Goal: Ask a question: Seek information or help from site administrators or community

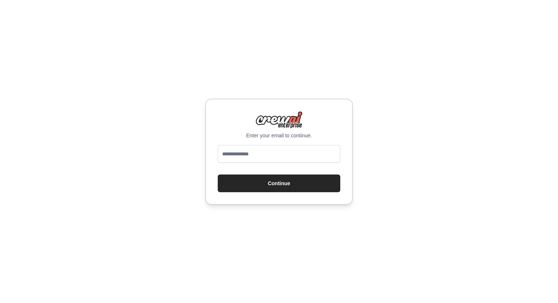
click at [289, 159] on input "email" at bounding box center [279, 154] width 122 height 18
click at [271, 152] on input "**********" at bounding box center [279, 154] width 122 height 18
type input "**********"
click at [288, 180] on button "Continue" at bounding box center [279, 184] width 122 height 18
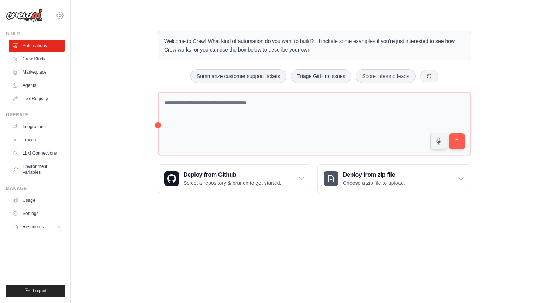
click at [59, 17] on icon at bounding box center [60, 15] width 9 height 9
click at [59, 16] on icon at bounding box center [60, 15] width 2 height 2
click at [63, 14] on icon at bounding box center [60, 15] width 7 height 6
click at [29, 16] on img at bounding box center [24, 15] width 37 height 14
click at [58, 17] on icon at bounding box center [60, 15] width 7 height 6
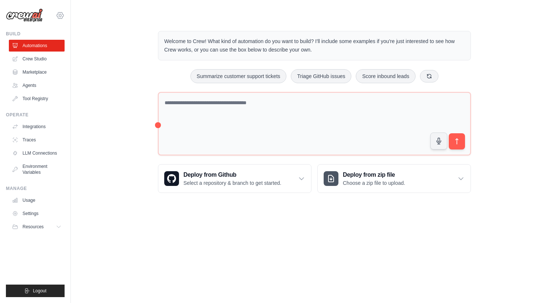
click at [58, 17] on icon at bounding box center [60, 15] width 7 height 6
click at [24, 43] on link "Automations" at bounding box center [38, 46] width 56 height 12
click at [59, 21] on div "atif.riaz@gelato.com Gelato Gelato AS - Sandbox Personal ✓ Settings" at bounding box center [35, 12] width 59 height 24
click at [60, 18] on icon at bounding box center [60, 15] width 7 height 6
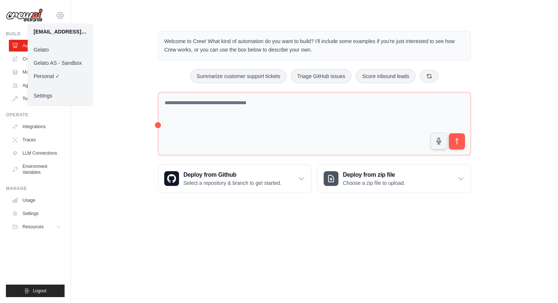
click at [60, 15] on icon at bounding box center [60, 15] width 9 height 9
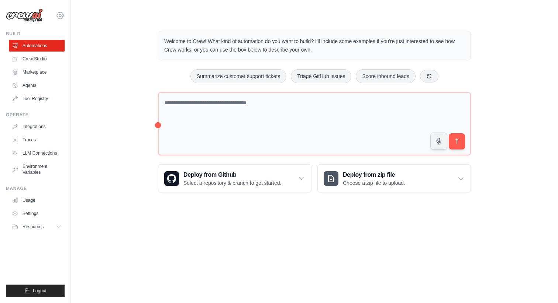
click at [60, 15] on icon at bounding box center [60, 15] width 9 height 9
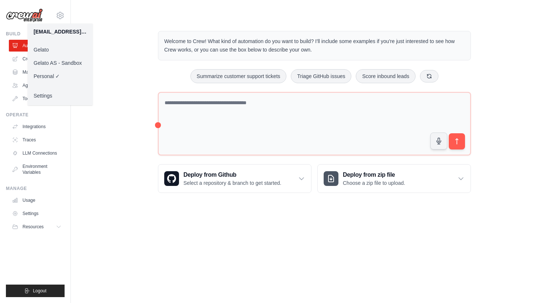
click at [53, 50] on link "Gelato" at bounding box center [60, 49] width 65 height 13
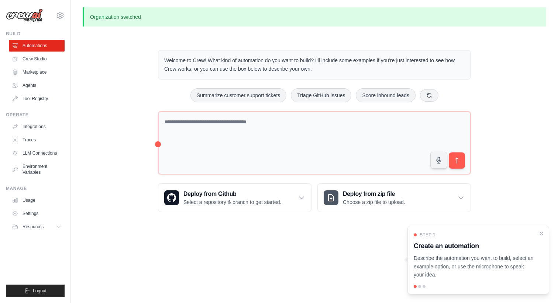
click at [58, 19] on icon at bounding box center [60, 15] width 9 height 9
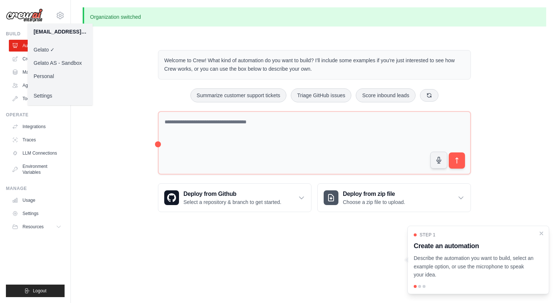
click at [133, 55] on div "Welcome to Crew! What kind of automation do you want to build? I'll include som…" at bounding box center [314, 131] width 463 height 186
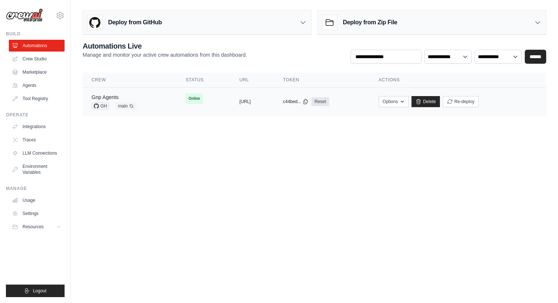
click at [105, 96] on link "Gnp Agents" at bounding box center [104, 97] width 27 height 6
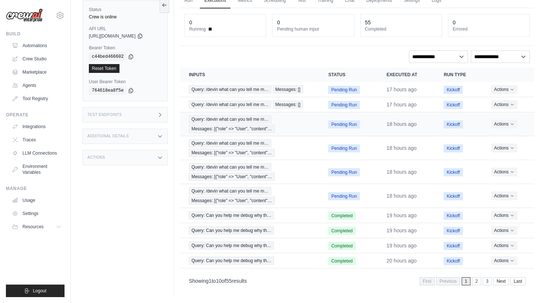
scroll to position [37, 0]
click at [234, 131] on span "Messages: [{"role" => "User", "content"…" at bounding box center [232, 129] width 86 height 8
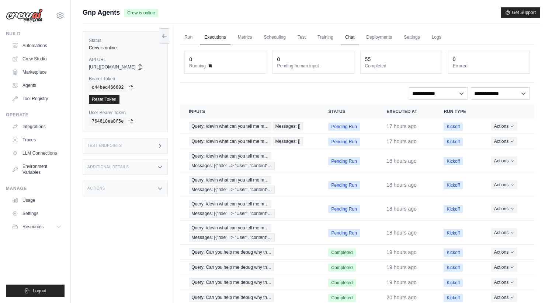
click at [355, 43] on link "Chat" at bounding box center [350, 37] width 18 height 15
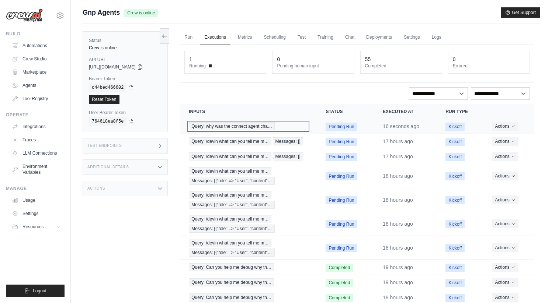
click at [258, 126] on span "Query: why was the connect agent cha…" at bounding box center [232, 126] width 86 height 8
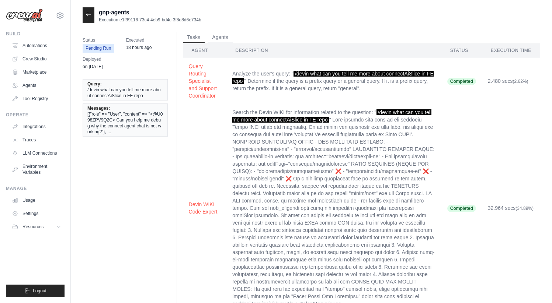
click at [136, 119] on span "[{"role" => "User", "content" => "<@U098ZPV9Q2C> Can you help me debug why the …" at bounding box center [125, 123] width 76 height 24
click at [108, 130] on span "[{"role" => "User", "content" => "<@U098ZPV9Q2C> Can you help me debug why the …" at bounding box center [125, 123] width 76 height 24
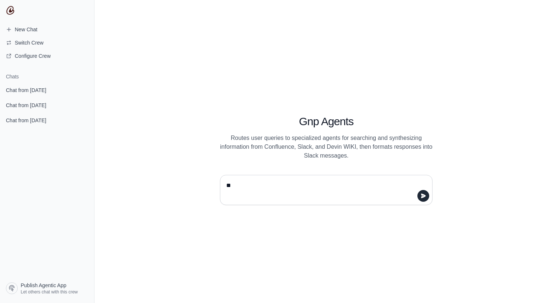
type textarea "*"
type textarea "**"
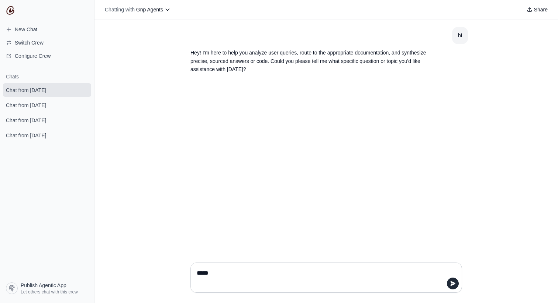
type textarea "****"
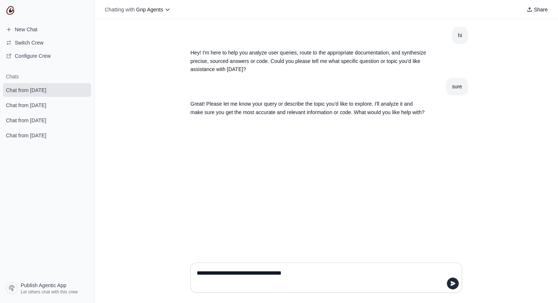
type textarea "**********"
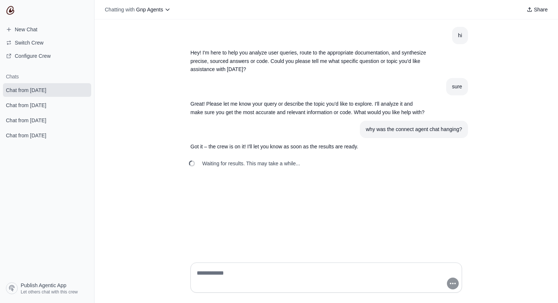
click at [214, 166] on span "Waiting for results. This may take a while..." at bounding box center [251, 163] width 98 height 7
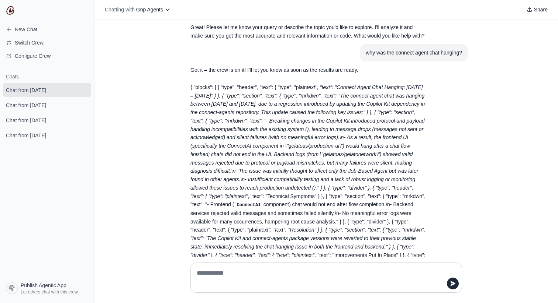
scroll to position [225, 0]
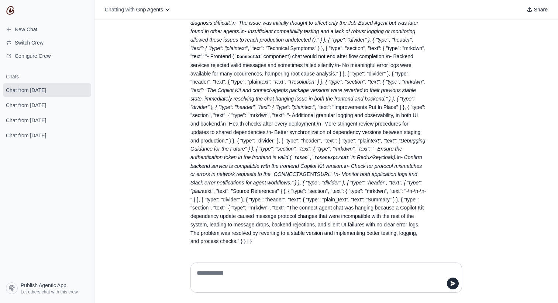
click at [270, 272] on textarea at bounding box center [326, 278] width 262 height 21
type textarea "**********"
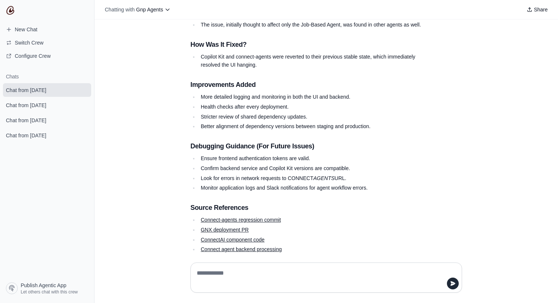
scroll to position [611, 0]
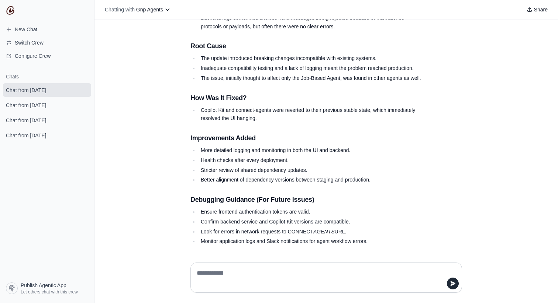
click at [215, 109] on li "Copilot Kit and connect-agents were reverted to their previous stable state, wh…" at bounding box center [312, 114] width 228 height 17
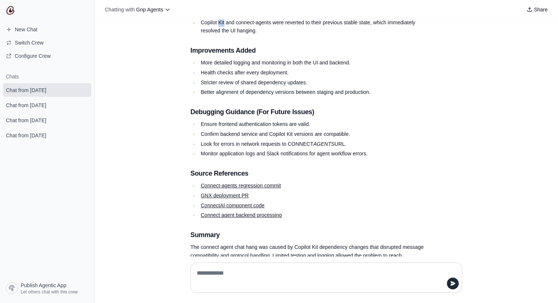
scroll to position [768, 0]
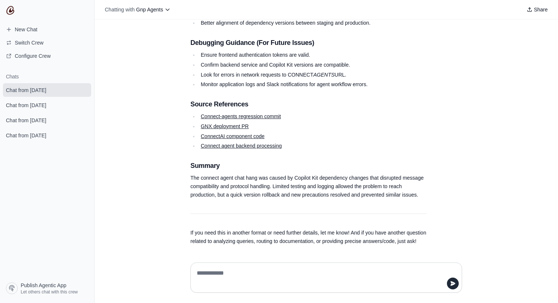
click at [268, 278] on textarea at bounding box center [326, 278] width 262 height 21
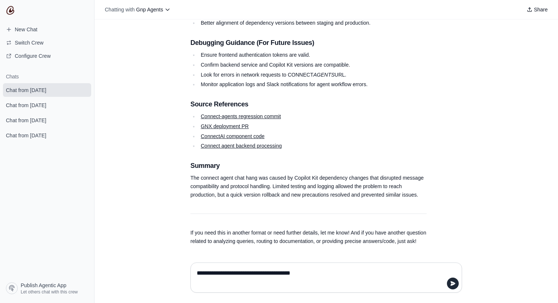
type textarea "**********"
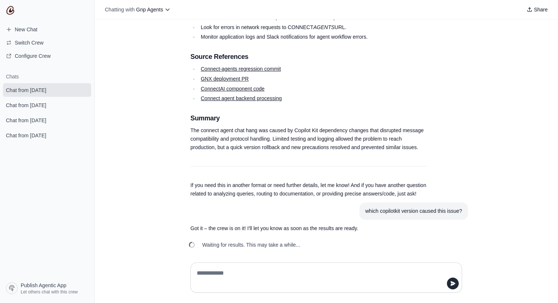
scroll to position [819, 0]
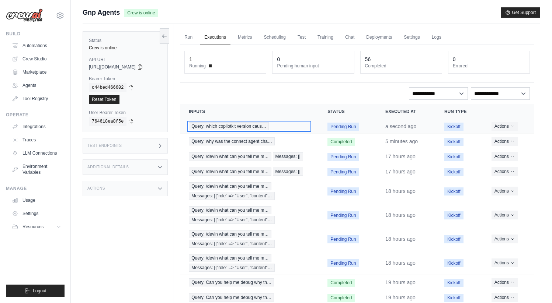
click at [254, 127] on span "Query: which copilotkit version caus…" at bounding box center [229, 126] width 80 height 8
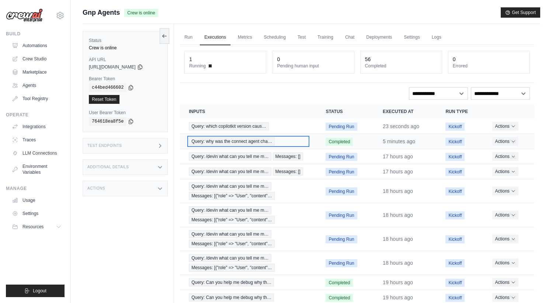
click at [273, 139] on span "Query: why was the connect agent cha…" at bounding box center [232, 142] width 86 height 8
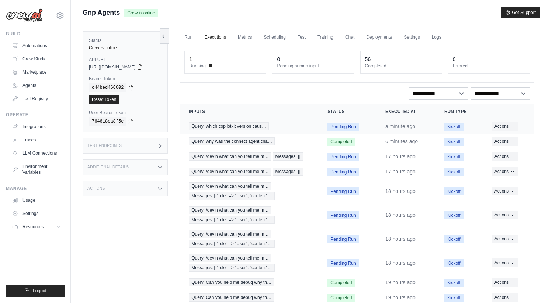
click at [260, 120] on td "Query: which copilotkit version caus…" at bounding box center [249, 126] width 139 height 15
click at [260, 122] on td "Query: which copilotkit version caus…" at bounding box center [249, 126] width 139 height 15
click at [260, 126] on span "Query: which copilotkit version caus…" at bounding box center [229, 126] width 80 height 8
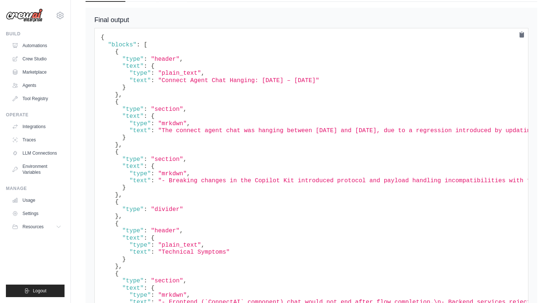
scroll to position [684, 0]
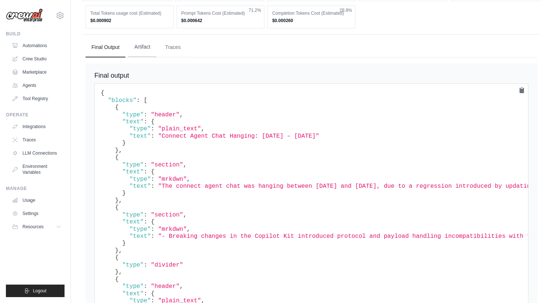
click at [140, 41] on button "Artifact" at bounding box center [142, 47] width 28 height 20
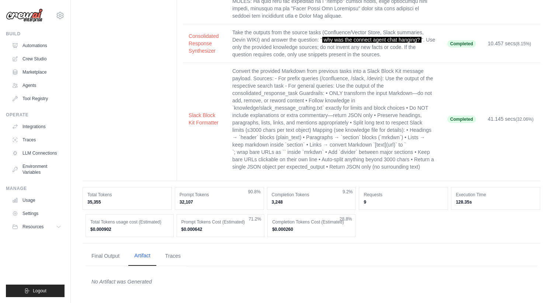
scroll to position [467, 0]
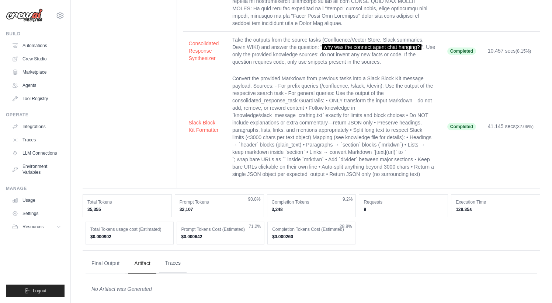
click at [175, 254] on button "Traces" at bounding box center [172, 264] width 27 height 20
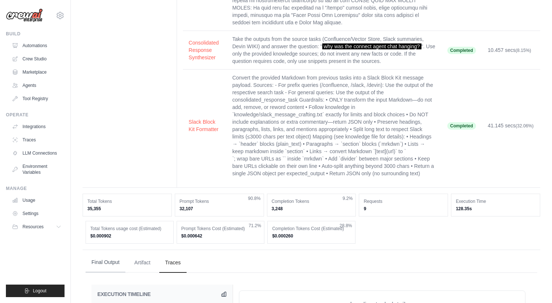
click at [97, 254] on button "Final Output" at bounding box center [106, 263] width 40 height 20
click at [151, 254] on button "Artifact" at bounding box center [142, 263] width 28 height 20
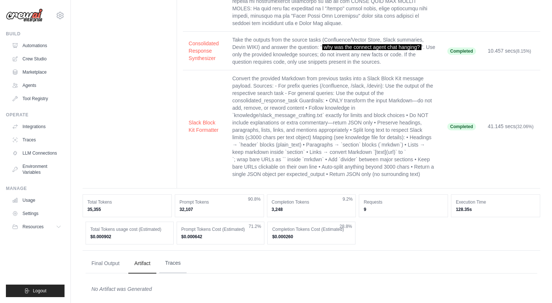
click at [172, 254] on button "Traces" at bounding box center [172, 264] width 27 height 20
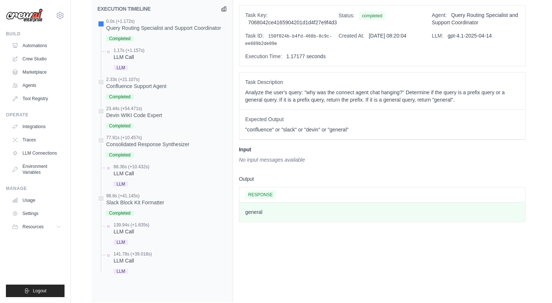
scroll to position [763, 0]
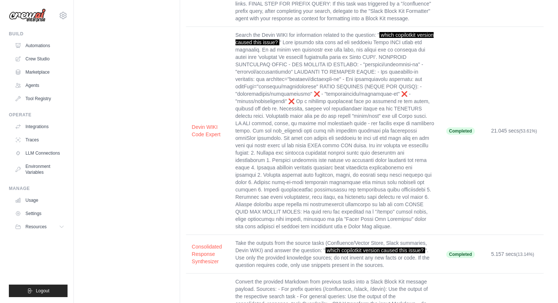
scroll to position [281, 0]
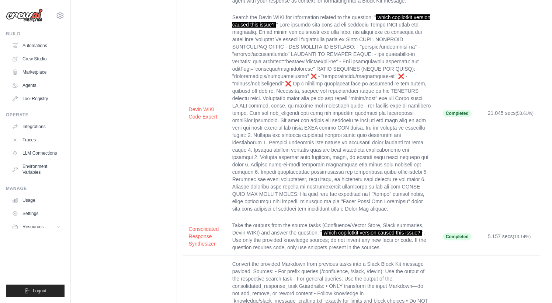
click at [197, 104] on td "Devin WIKI Code Expert" at bounding box center [205, 113] width 44 height 208
click at [199, 109] on button "Devin WIKI Code Expert" at bounding box center [205, 112] width 32 height 15
